Goal: Contribute content: Add original content to the website for others to see

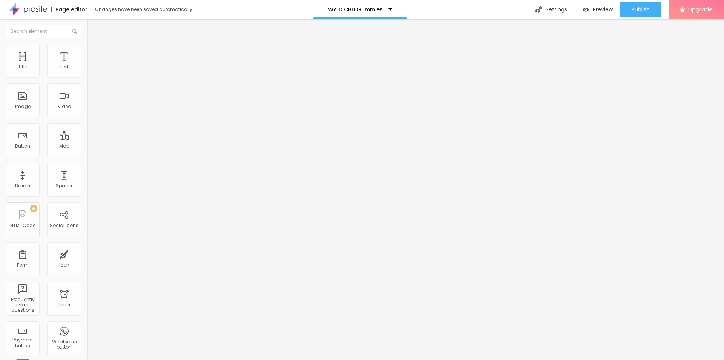
click at [90, 109] on icon "button" at bounding box center [92, 107] width 5 height 5
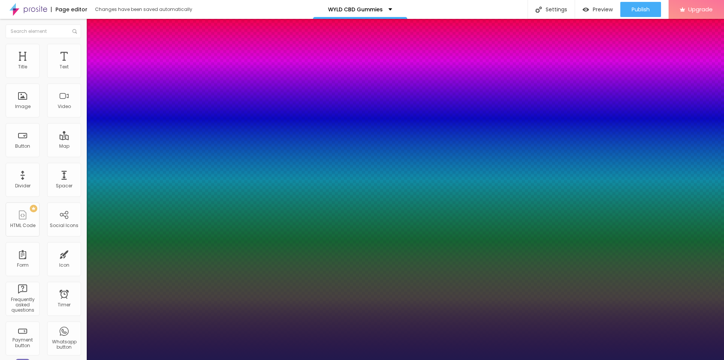
type input "1"
type input "29"
type input "1"
type input "36"
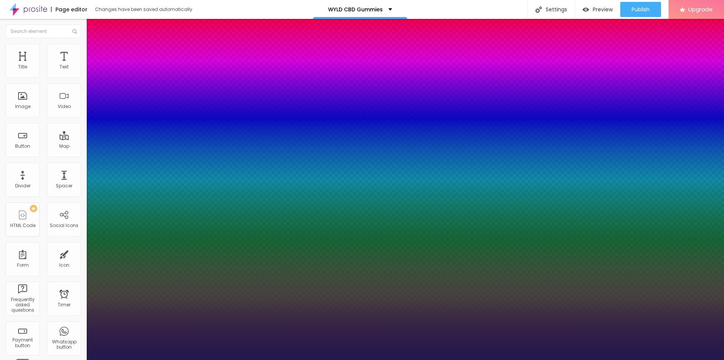
type input "36"
type input "1"
type input "41"
type input "1"
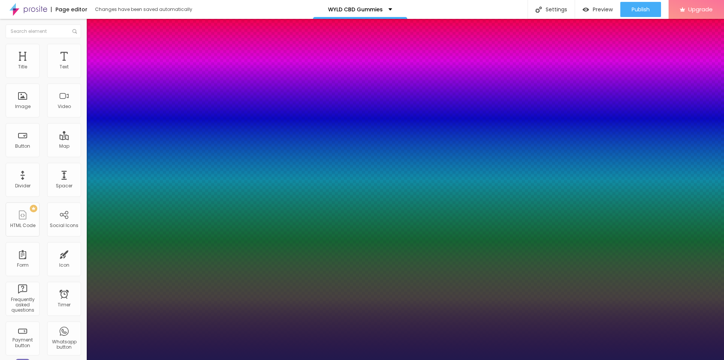
drag, startPoint x: 103, startPoint y: 212, endPoint x: 117, endPoint y: 214, distance: 13.7
type input "41"
type input "1"
click at [186, 359] on div at bounding box center [362, 360] width 724 height 0
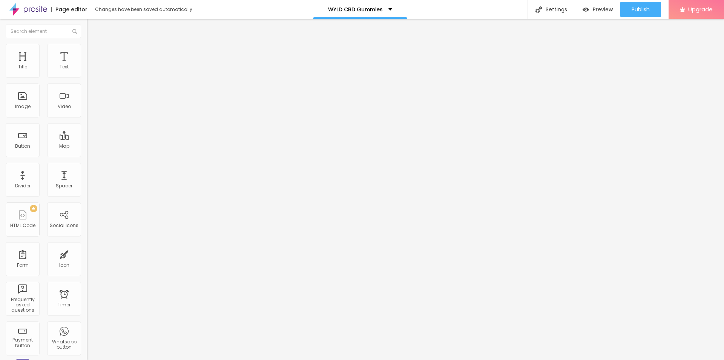
click at [87, 65] on span "Add image" at bounding box center [102, 61] width 31 height 6
click at [87, 76] on input "text" at bounding box center [132, 73] width 91 height 8
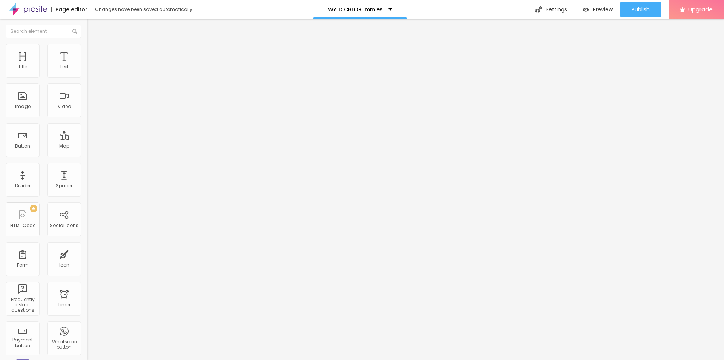
paste input "WYLD CBD Gummies"
type input "WYLD CBD Gummies"
click at [87, 155] on input "https://" at bounding box center [132, 151] width 91 height 8
paste input "[DOMAIN_NAME][URL]"
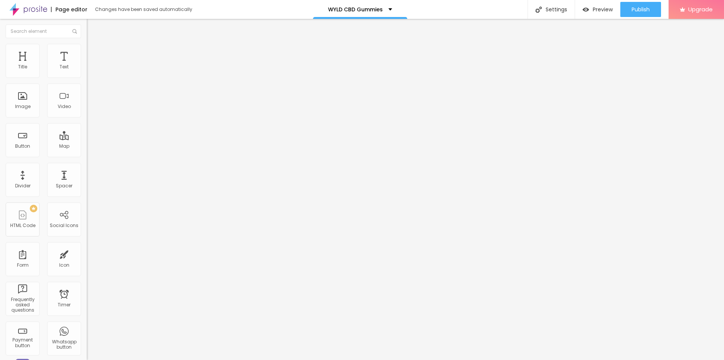
type input "[URL][DOMAIN_NAME]"
click at [87, 46] on ul "Content Style Advanced" at bounding box center [130, 47] width 87 height 23
click at [87, 48] on img at bounding box center [90, 47] width 7 height 7
type input "95"
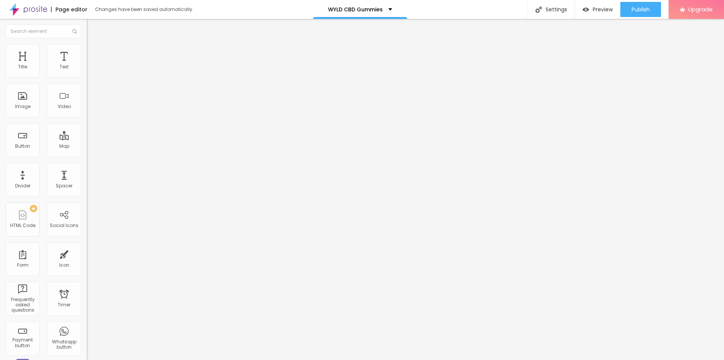
type input "95"
type input "75"
type input "70"
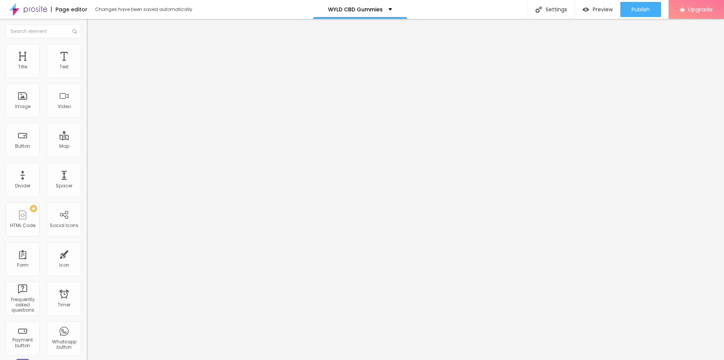
type input "60"
type input "55"
type input "50"
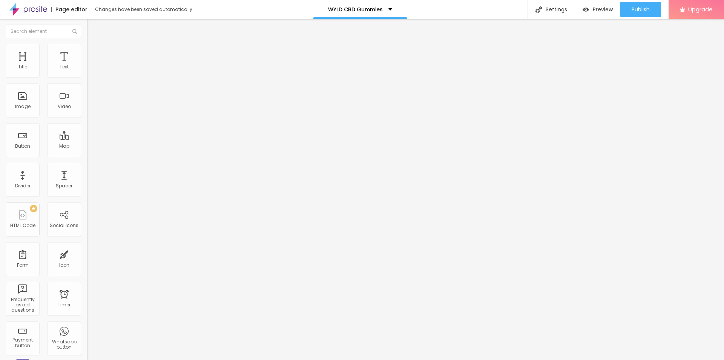
type input "50"
type input "45"
type input "40"
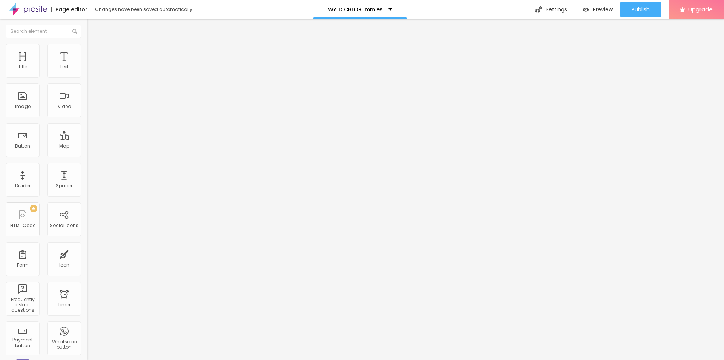
type input "35"
type input "30"
type input "25"
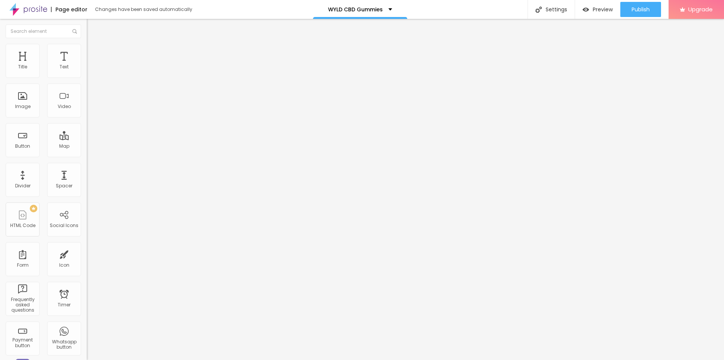
drag, startPoint x: 76, startPoint y: 80, endPoint x: 18, endPoint y: 75, distance: 57.5
type input "25"
click at [87, 75] on input "range" at bounding box center [111, 74] width 49 height 6
click at [91, 69] on icon "button" at bounding box center [92, 67] width 3 height 3
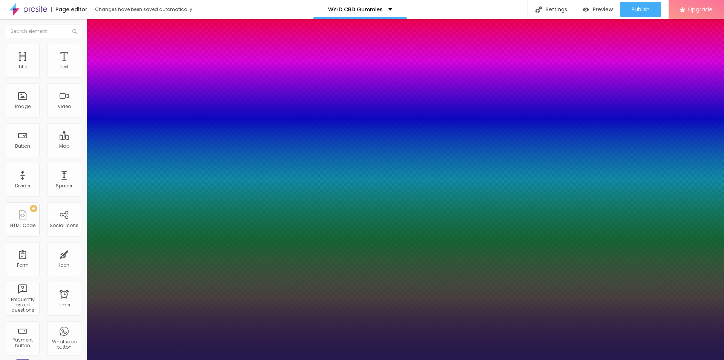
type input "1"
type input "16"
type input "1"
type input "17"
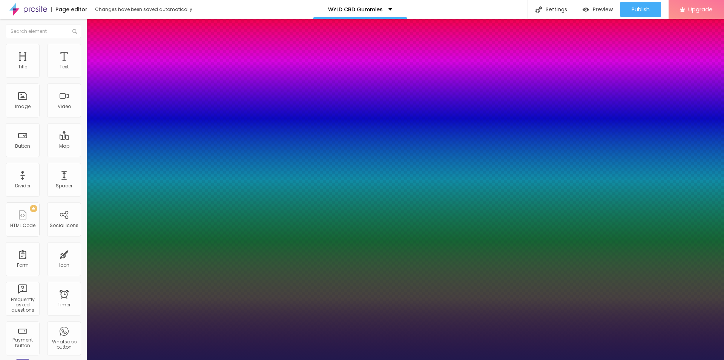
type input "1"
type input "18"
type input "1"
type input "19"
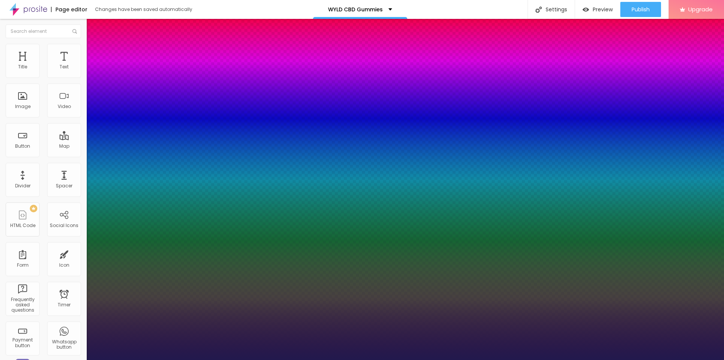
type input "19"
type input "1"
type input "20"
type input "1"
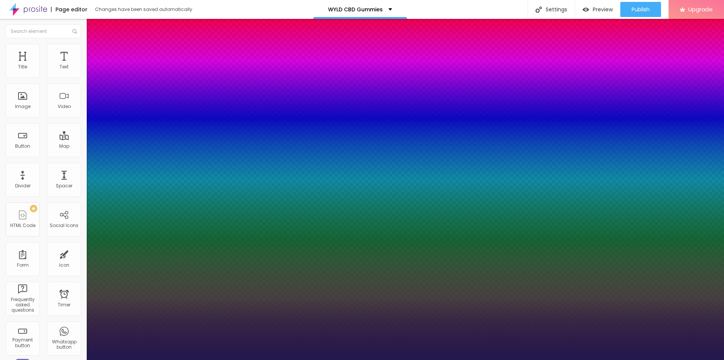
type input "21"
type input "1"
type input "23"
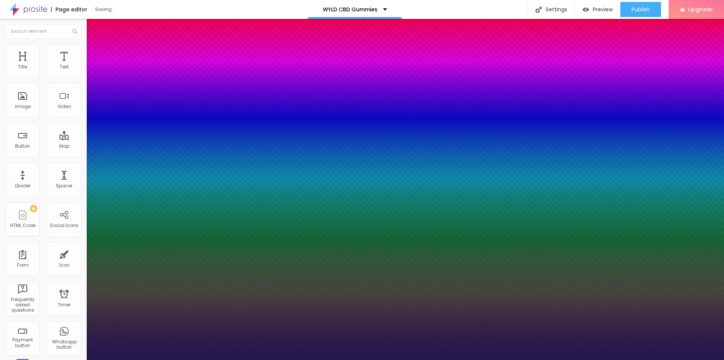
type input "1"
type input "22"
type input "1"
type input "21"
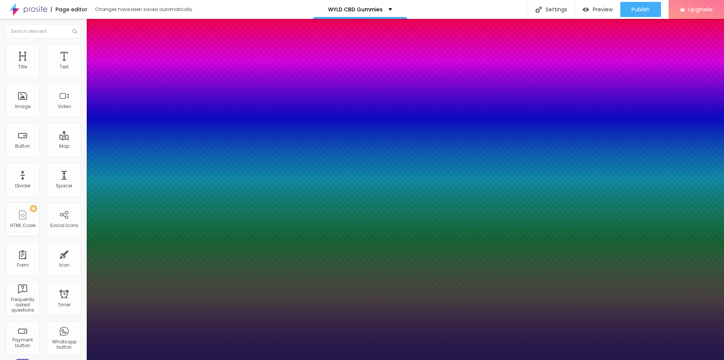
type input "21"
type input "1"
drag, startPoint x: 101, startPoint y: 128, endPoint x: 105, endPoint y: 128, distance: 4.2
type input "21"
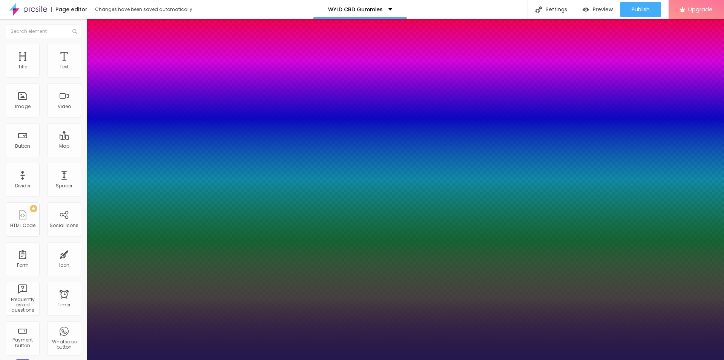
click at [438, 359] on div at bounding box center [362, 360] width 724 height 0
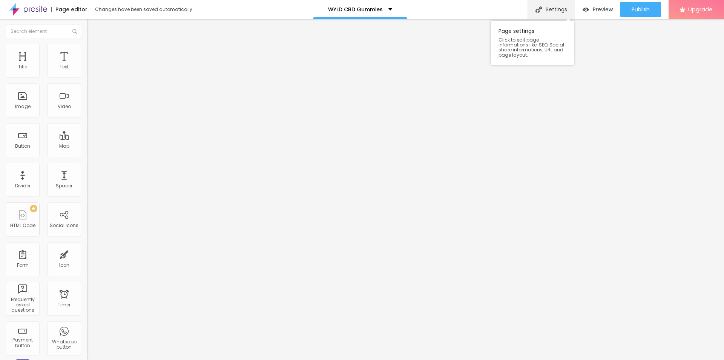
click at [543, 8] on div "Settings" at bounding box center [551, 9] width 47 height 19
paste input "wyld CBD Gummies"
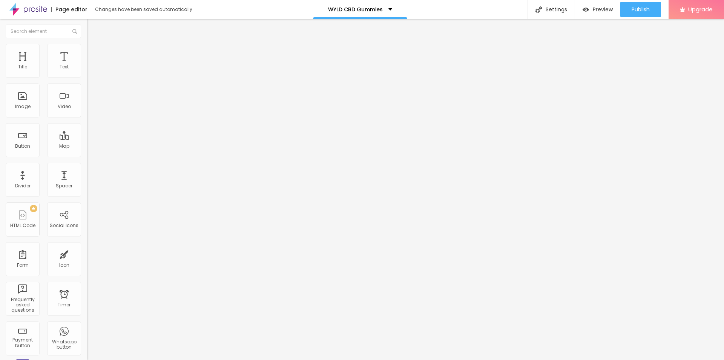
paste input "WYLD"
paste input "We Tested It for 90 Days the Real Science Behind"
type input "WYLD CBD Gummies We Tested It for 90 Days the Real Science Behind"
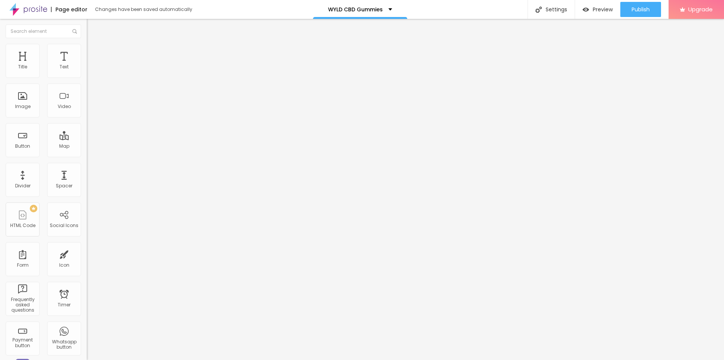
paste textarea "WYLD CBD Gummies are more than just a sweet treat – they’re a natural, effectiv…"
type textarea "WYLD CBD Gummies are more than just a sweet treat – they’re a natural, effectiv…"
drag, startPoint x: 347, startPoint y: 183, endPoint x: 271, endPoint y: 184, distance: 75.8
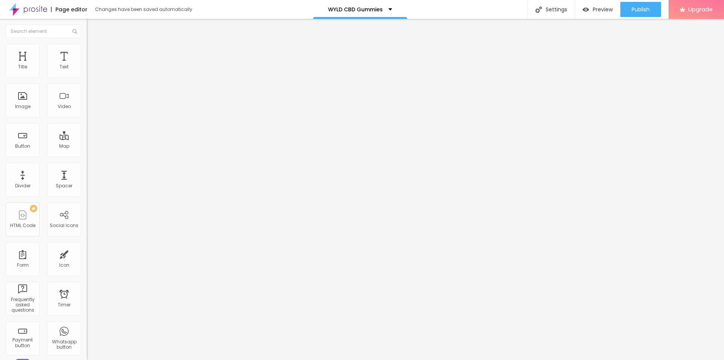
paste textarea "WYLD CBD Gummies"
type textarea "WYLD CBD Gummies"
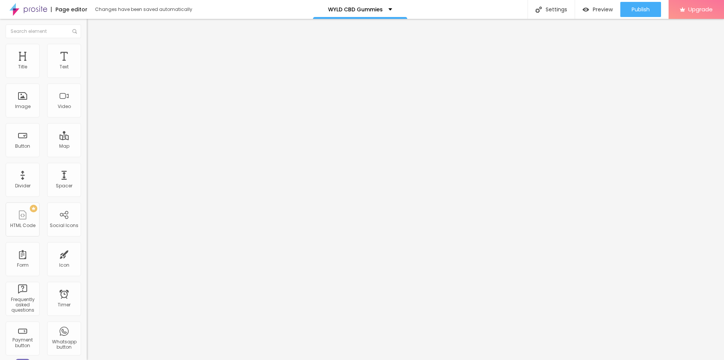
click at [497, 359] on div at bounding box center [362, 367] width 724 height 7
click at [632, 7] on span "Publish" at bounding box center [641, 9] width 18 height 6
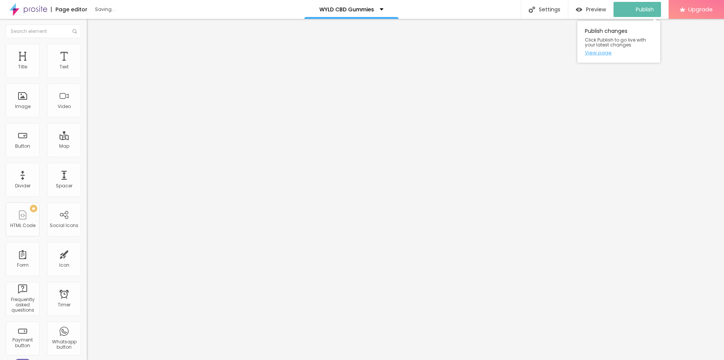
click at [599, 52] on link "View page" at bounding box center [619, 52] width 68 height 5
